Goal: Task Accomplishment & Management: Manage account settings

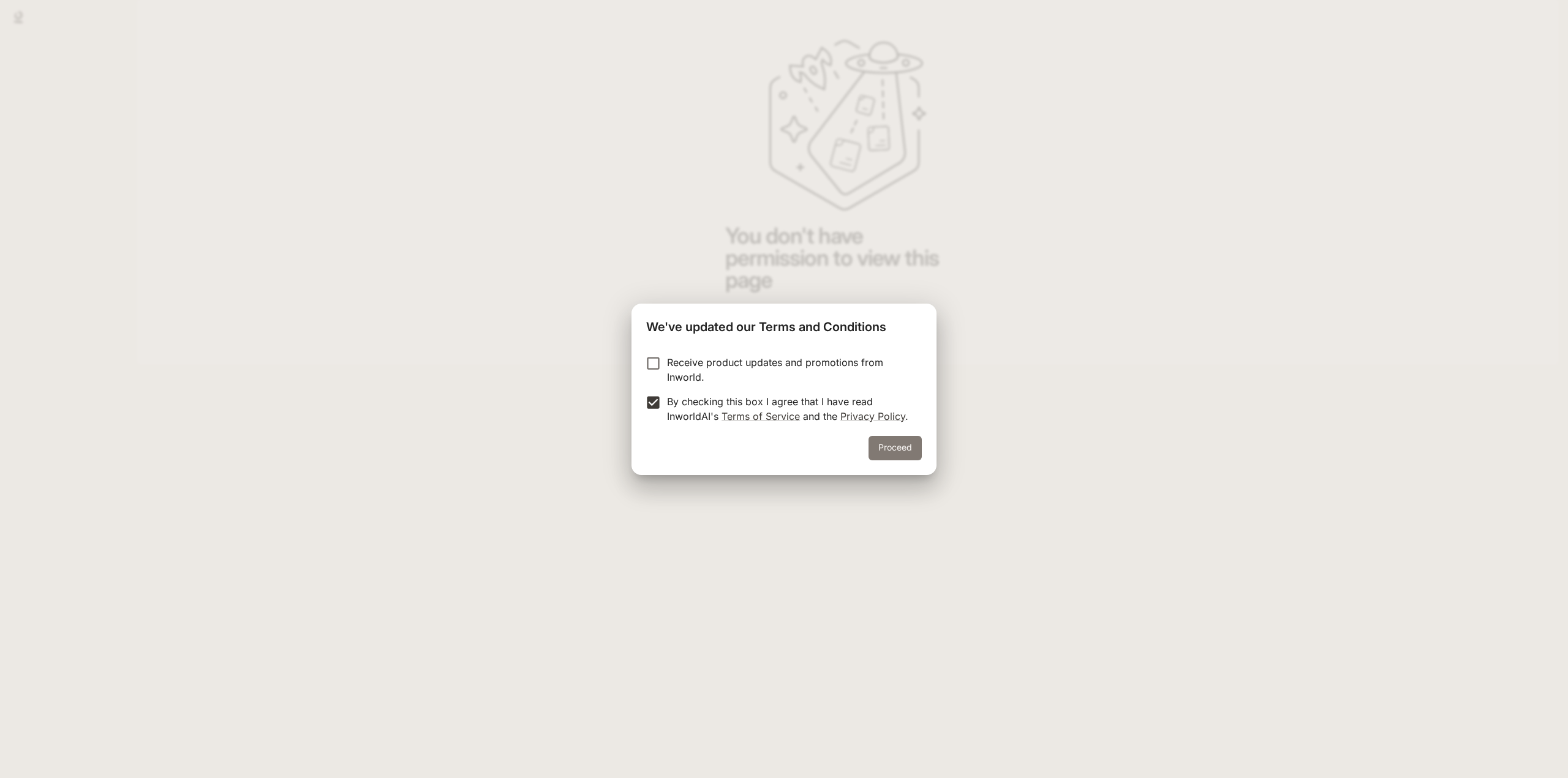
click at [897, 451] on button "Proceed" at bounding box center [895, 448] width 54 height 25
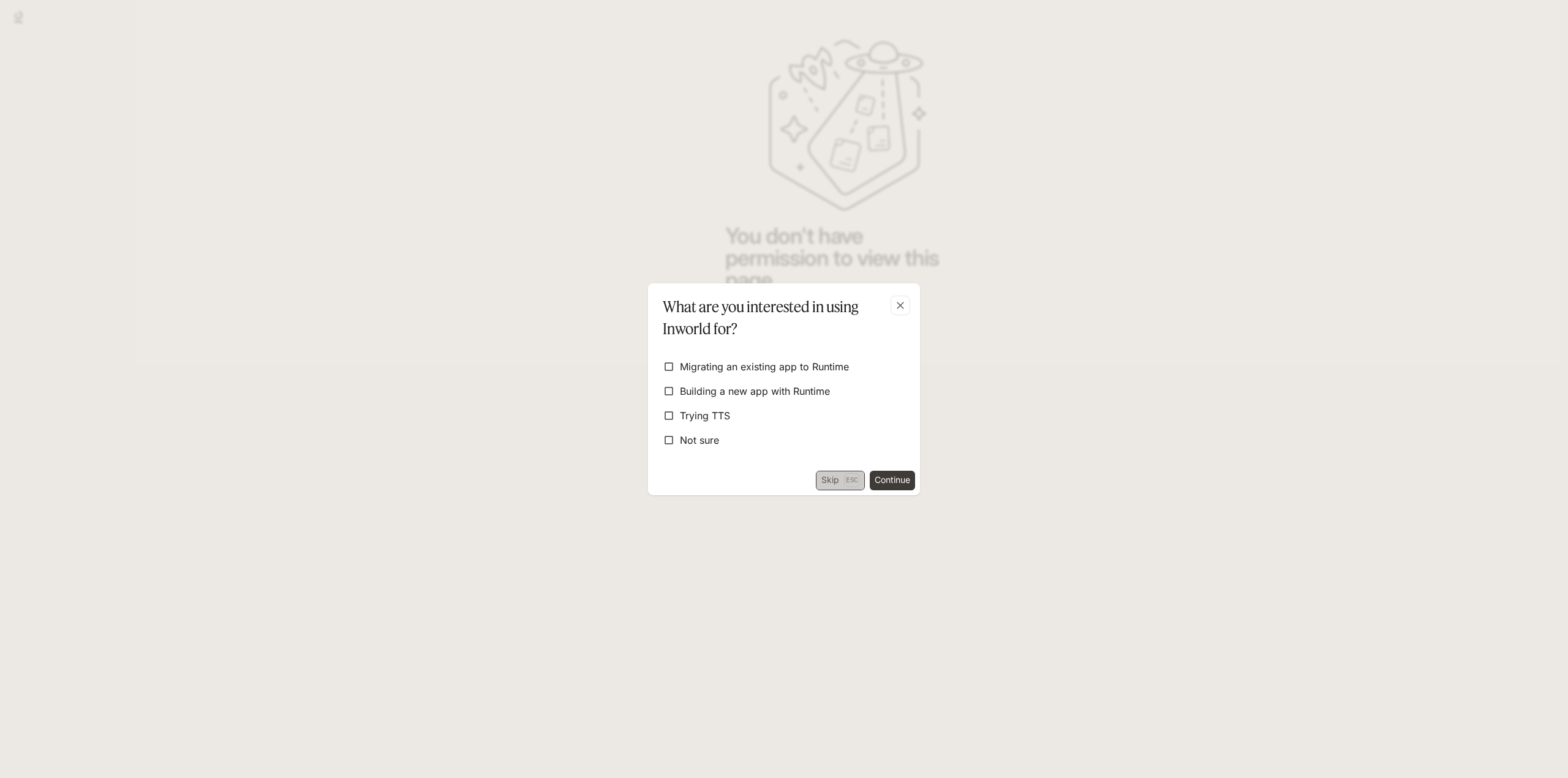
click at [830, 482] on button "Skip Esc" at bounding box center [840, 480] width 49 height 20
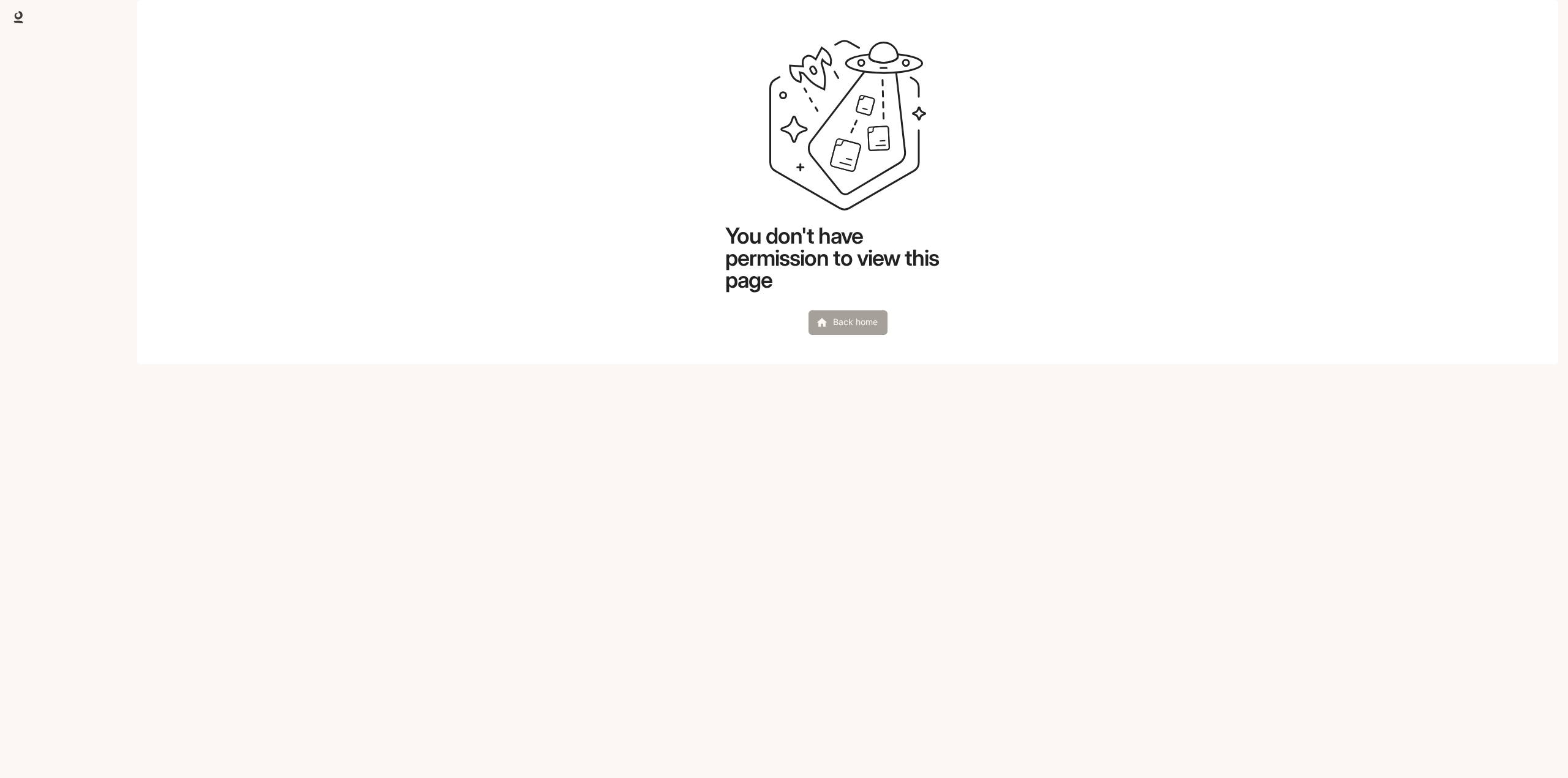
click at [842, 335] on link "Back home" at bounding box center [848, 323] width 79 height 25
click at [1546, 21] on img "button" at bounding box center [1541, 17] width 17 height 17
click at [1420, 216] on span "Sign out" at bounding box center [1463, 214] width 161 height 12
